Goal: Check status: Check status

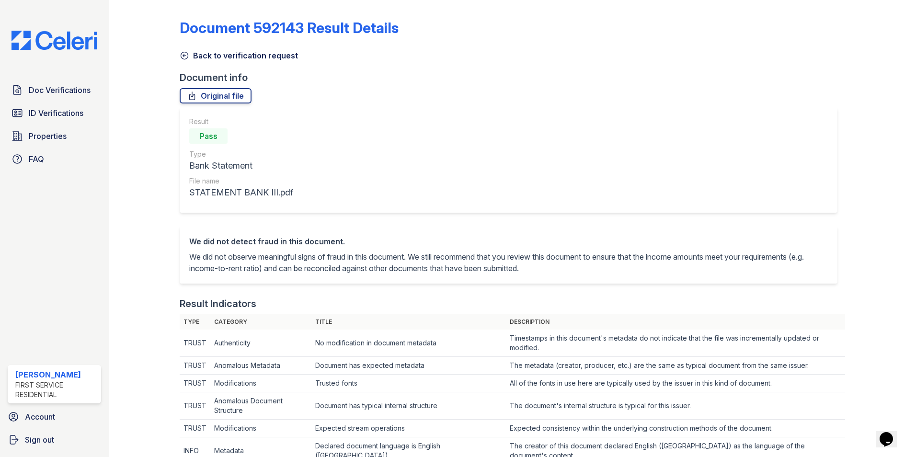
scroll to position [383, 0]
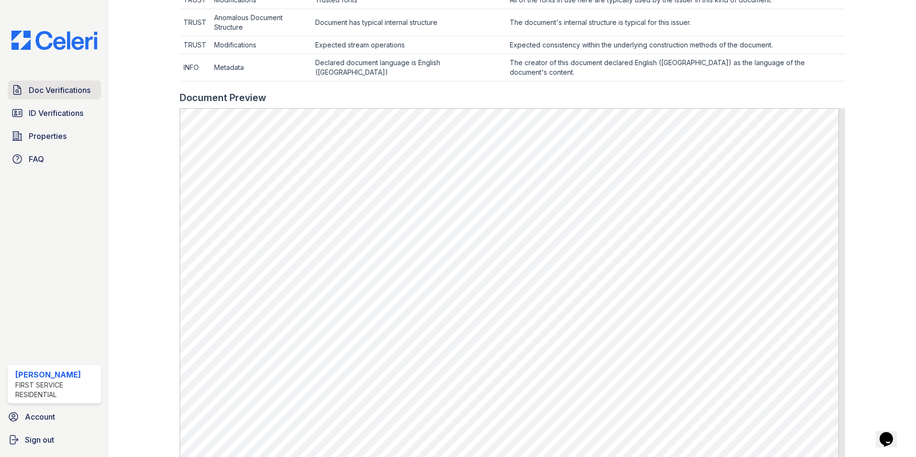
click at [60, 84] on link "Doc Verifications" at bounding box center [54, 89] width 93 height 19
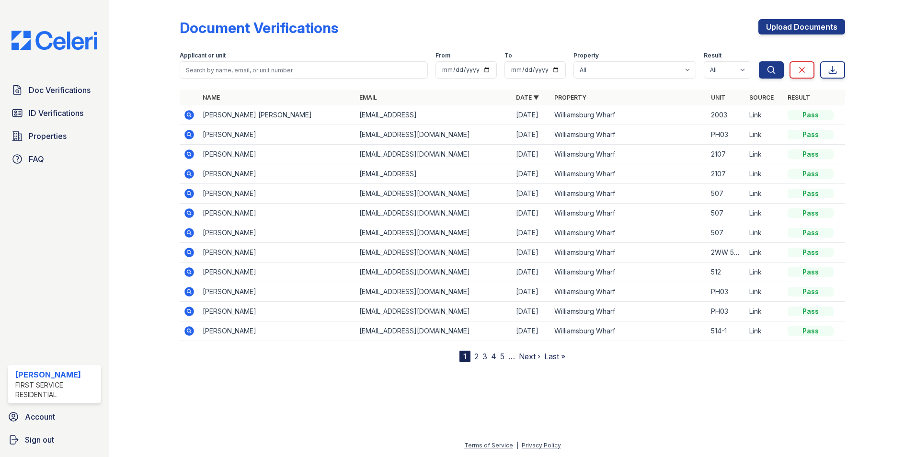
click at [194, 310] on icon at bounding box center [189, 312] width 10 height 10
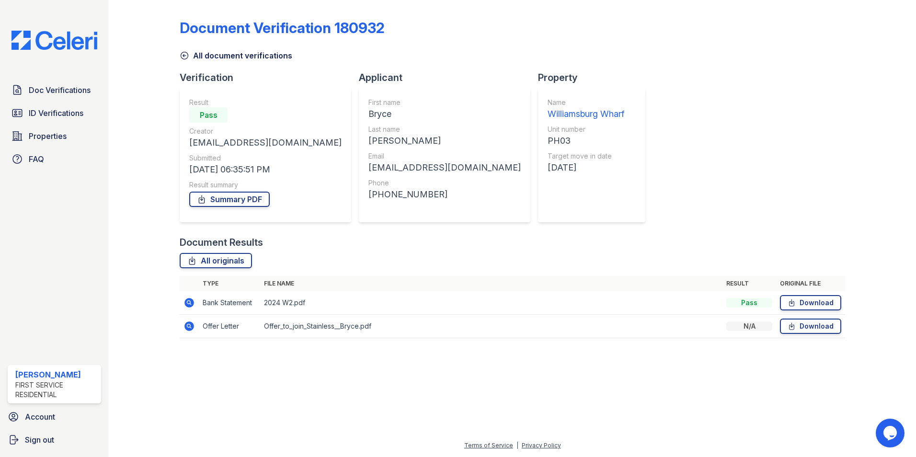
click at [191, 326] on icon at bounding box center [188, 326] width 11 height 11
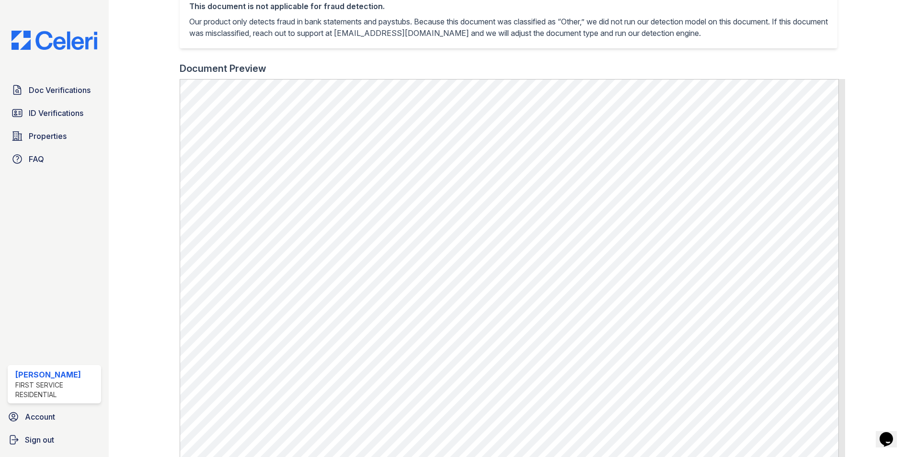
scroll to position [287, 0]
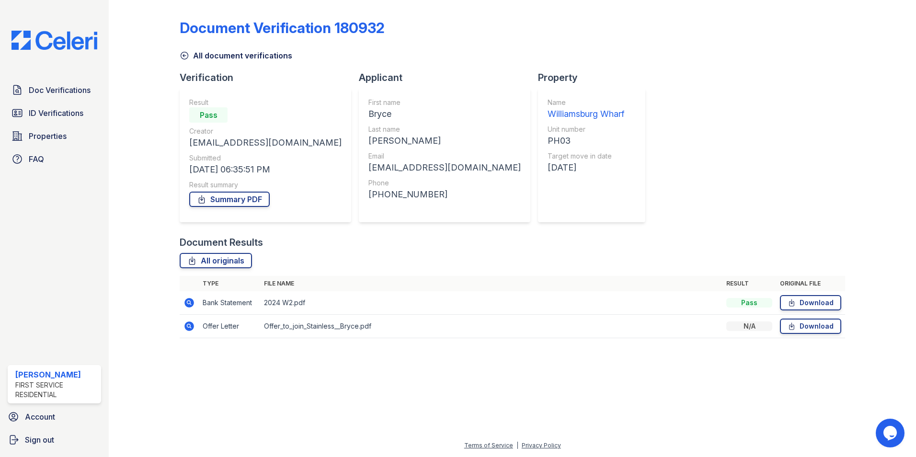
click at [184, 54] on icon at bounding box center [185, 56] width 10 height 10
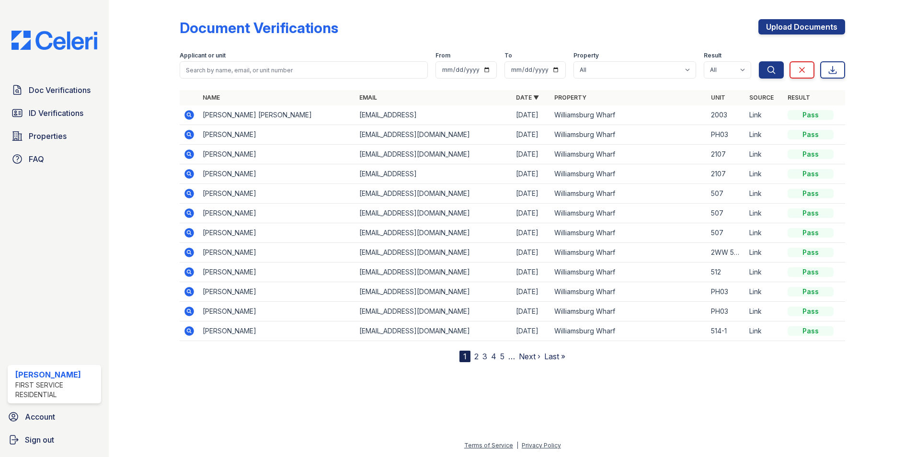
click at [188, 130] on icon at bounding box center [189, 135] width 10 height 10
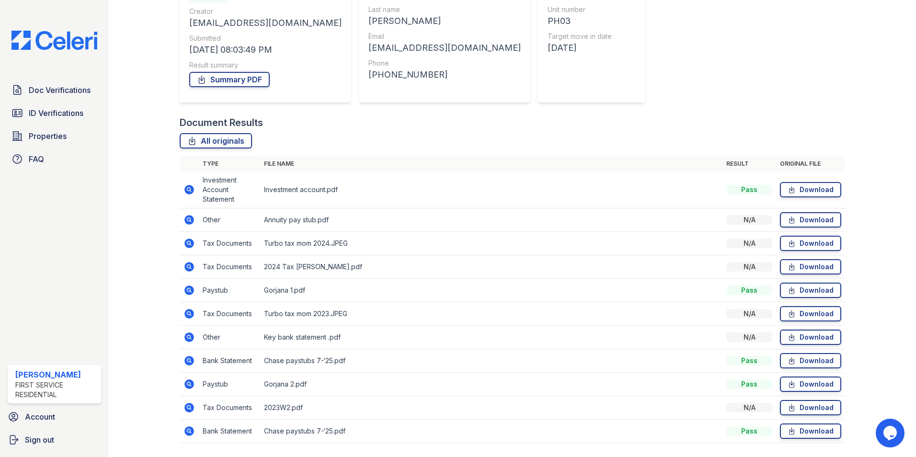
scroll to position [144, 0]
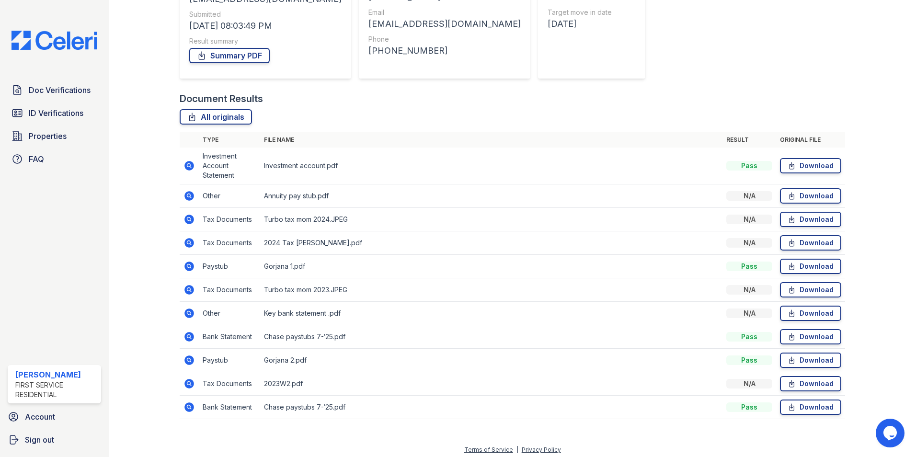
click at [186, 240] on icon at bounding box center [189, 243] width 10 height 10
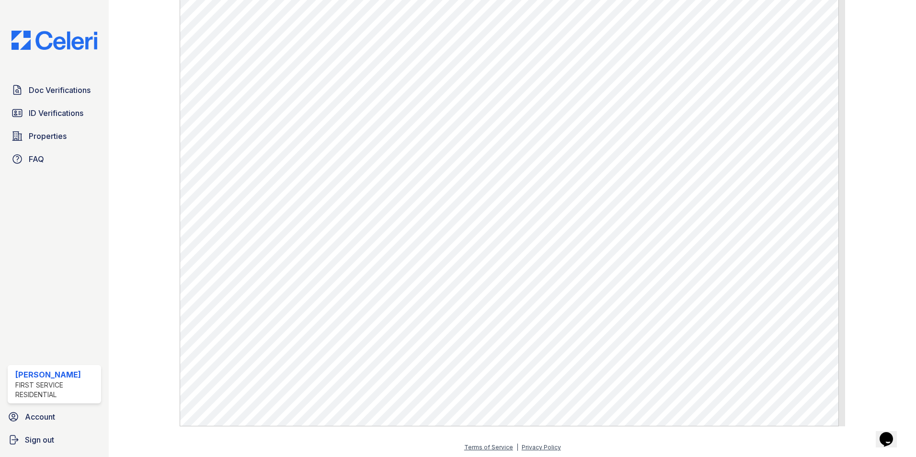
scroll to position [347, 0]
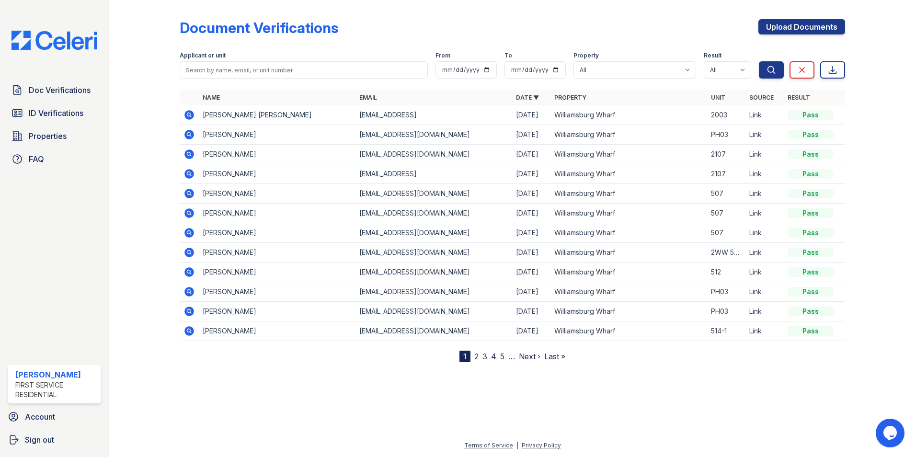
click at [191, 134] on icon at bounding box center [189, 135] width 10 height 10
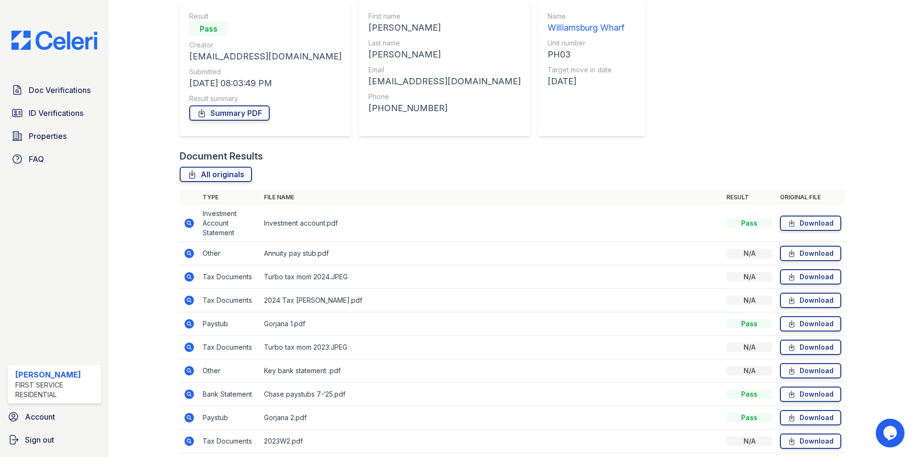
scroll to position [96, 0]
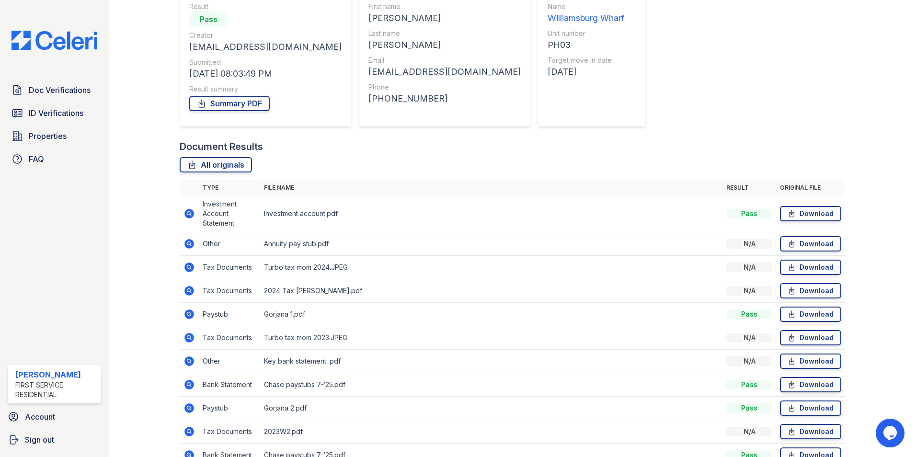
click at [187, 214] on icon at bounding box center [188, 213] width 2 height 2
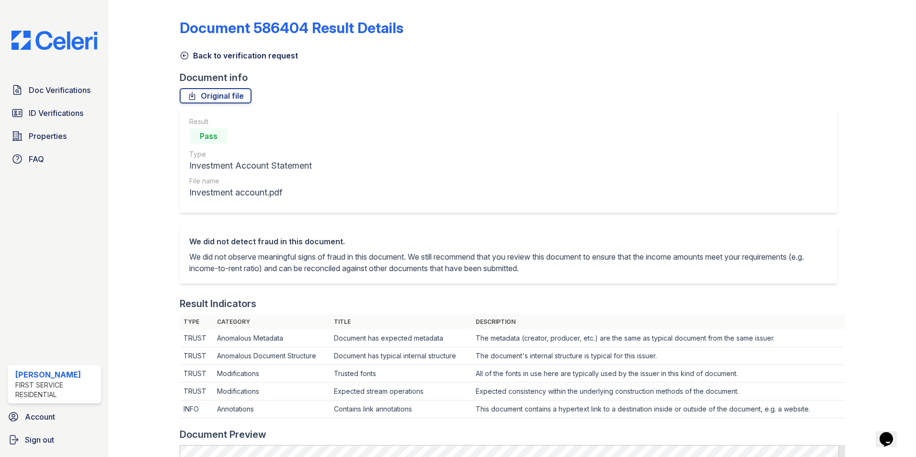
click at [187, 55] on icon at bounding box center [185, 56] width 10 height 10
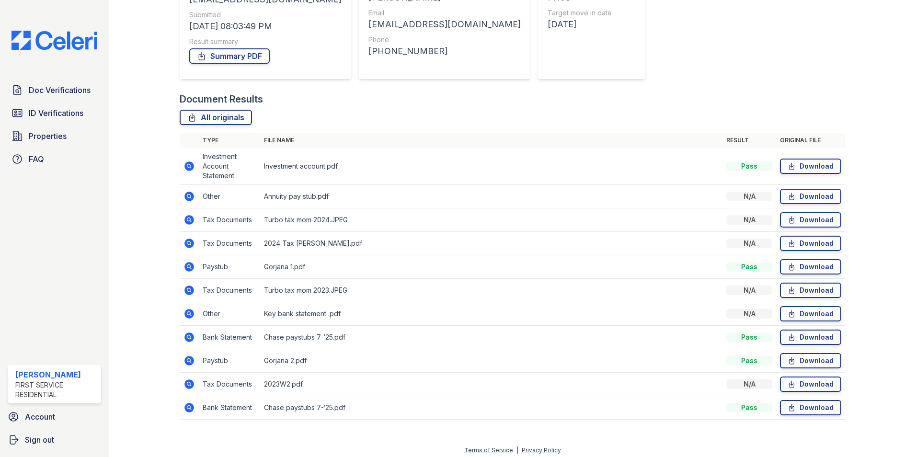
scroll to position [144, 0]
click at [187, 265] on icon at bounding box center [188, 266] width 11 height 11
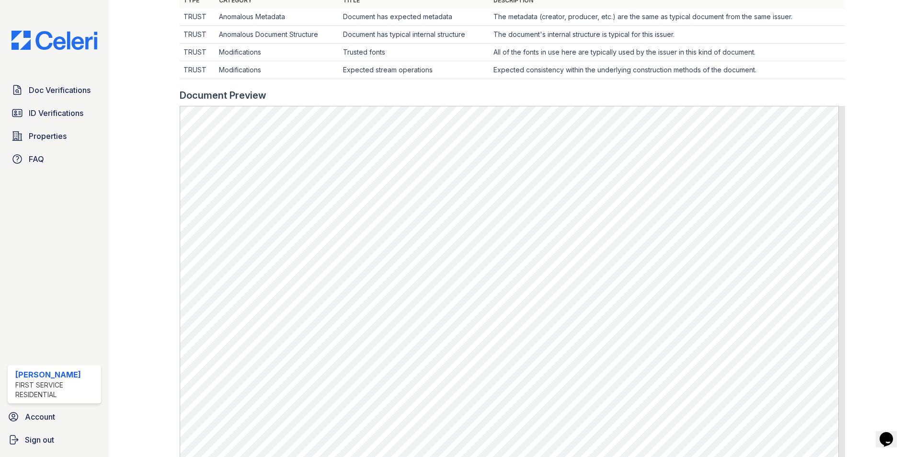
scroll to position [144, 0]
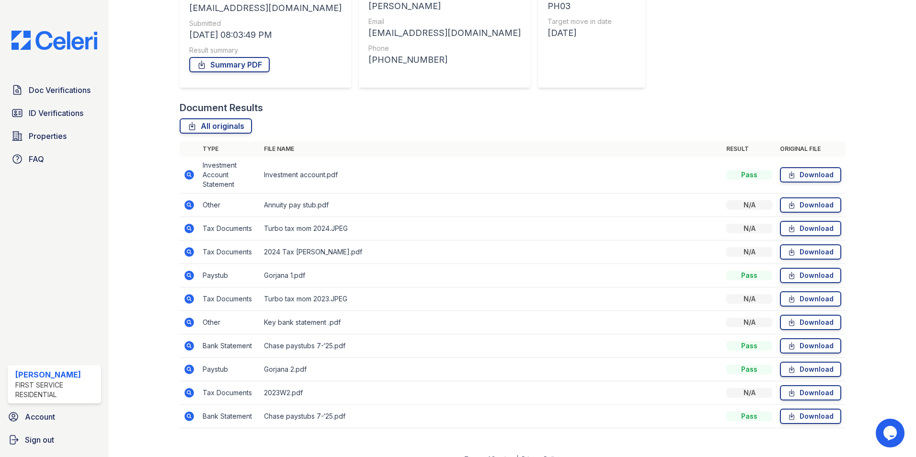
scroll to position [144, 0]
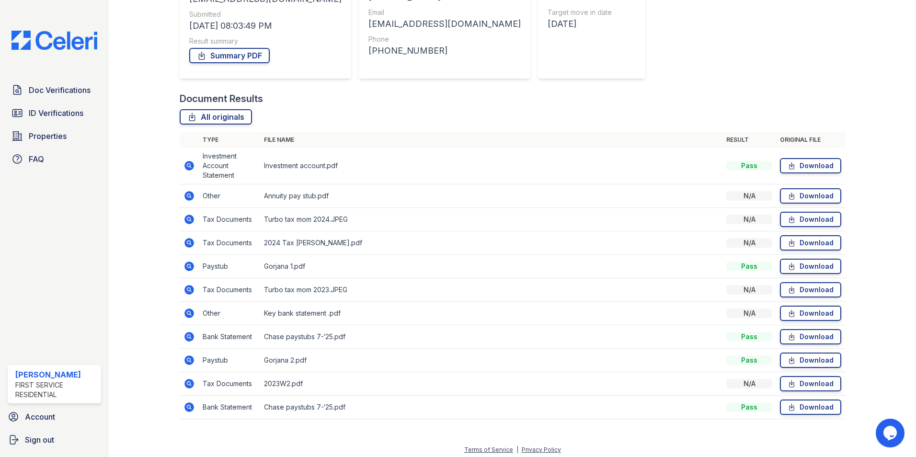
click at [193, 316] on icon at bounding box center [189, 314] width 10 height 10
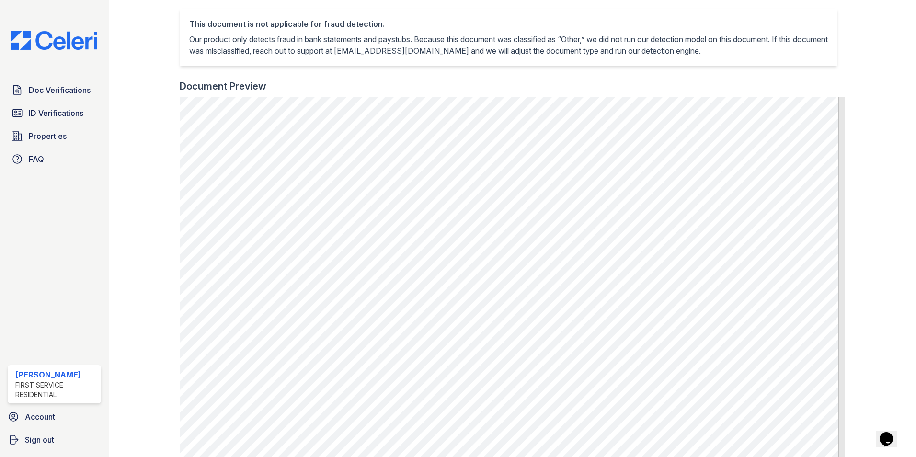
scroll to position [240, 0]
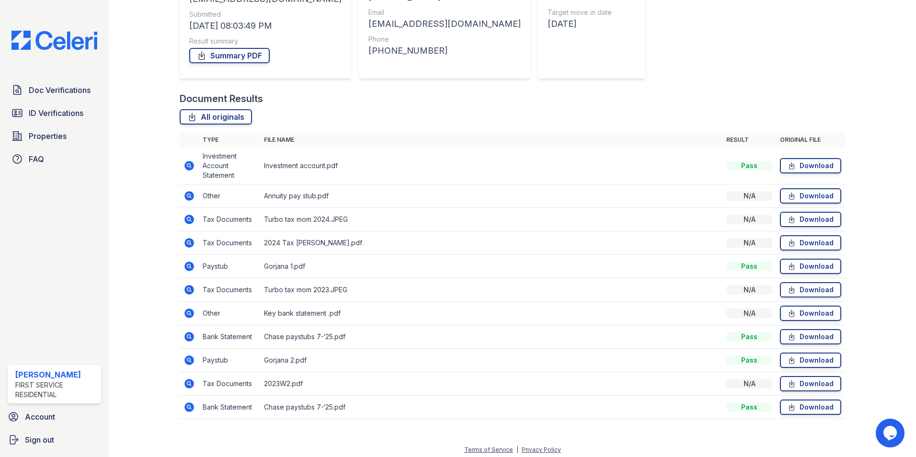
scroll to position [148, 0]
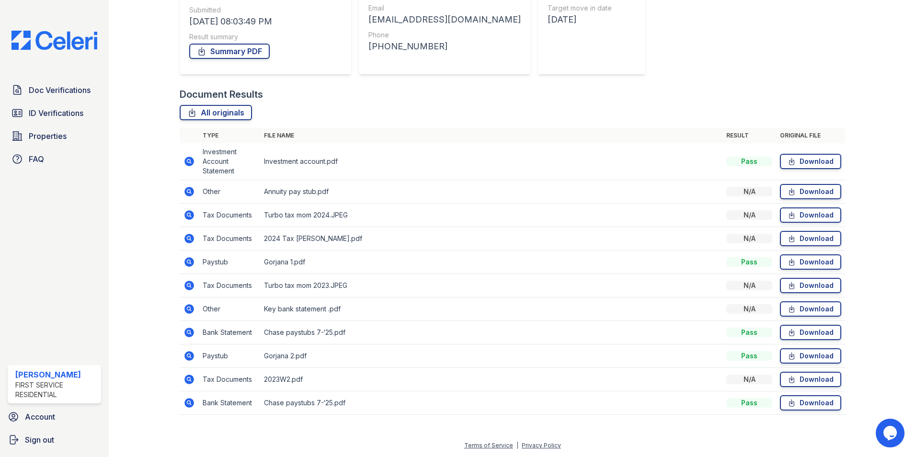
click at [190, 404] on icon at bounding box center [188, 402] width 11 height 11
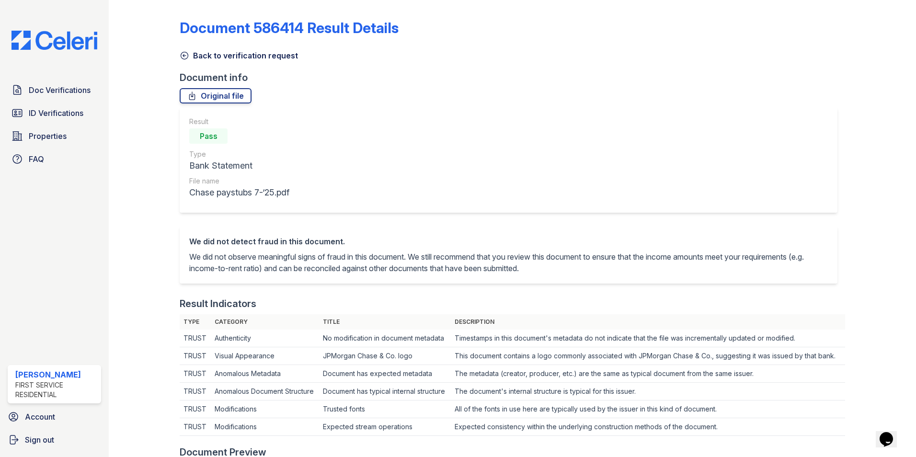
click at [182, 57] on icon at bounding box center [185, 56] width 10 height 10
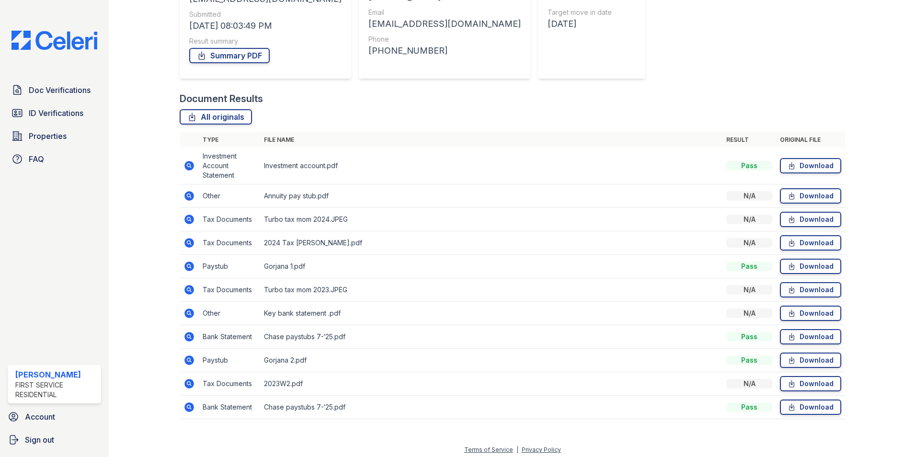
scroll to position [148, 0]
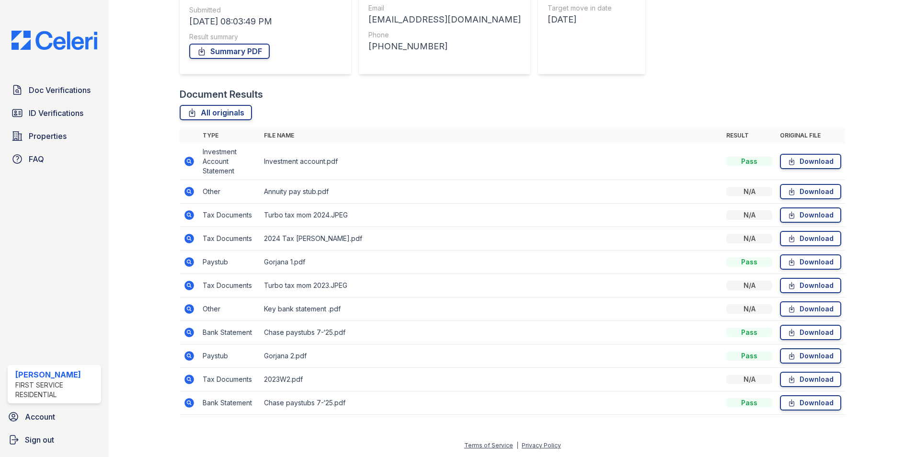
click at [189, 238] on icon at bounding box center [188, 238] width 2 height 2
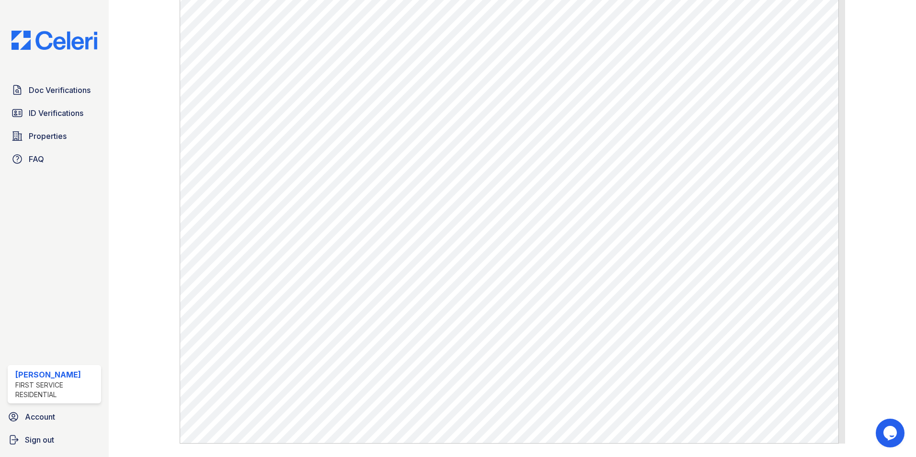
scroll to position [335, 0]
click at [43, 89] on span "Doc Verifications" at bounding box center [60, 89] width 62 height 11
